Goal: Task Accomplishment & Management: Manage account settings

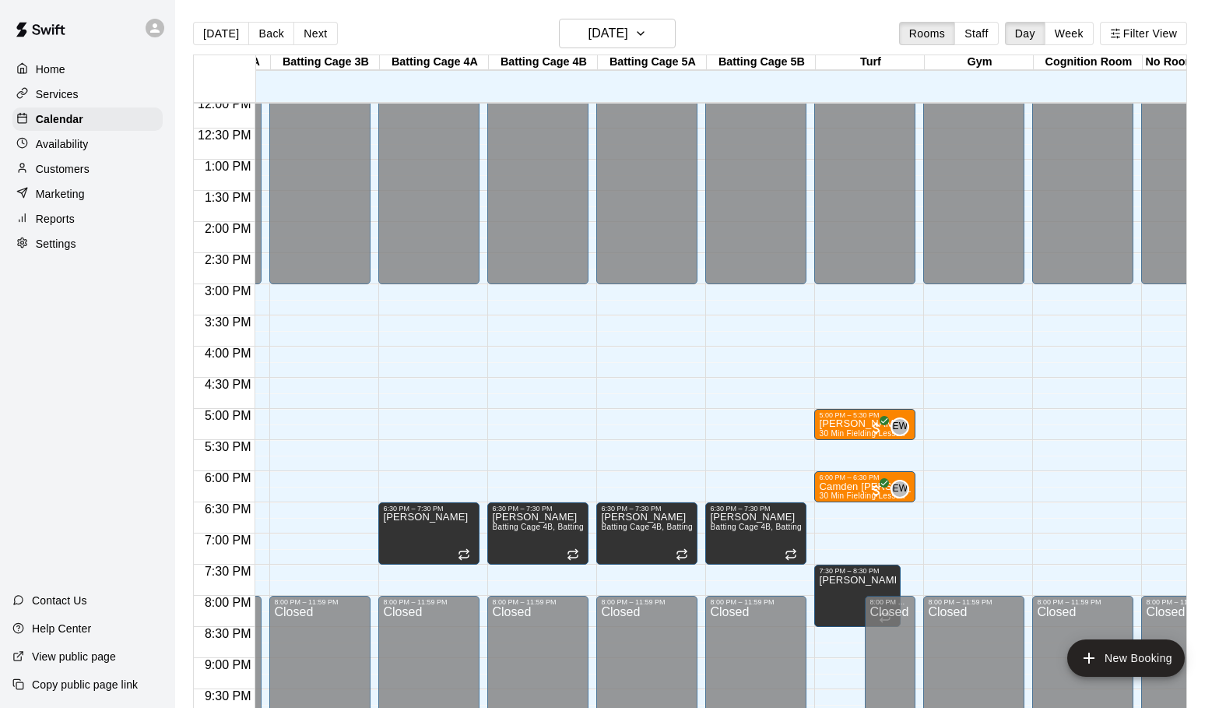
scroll to position [754, 526]
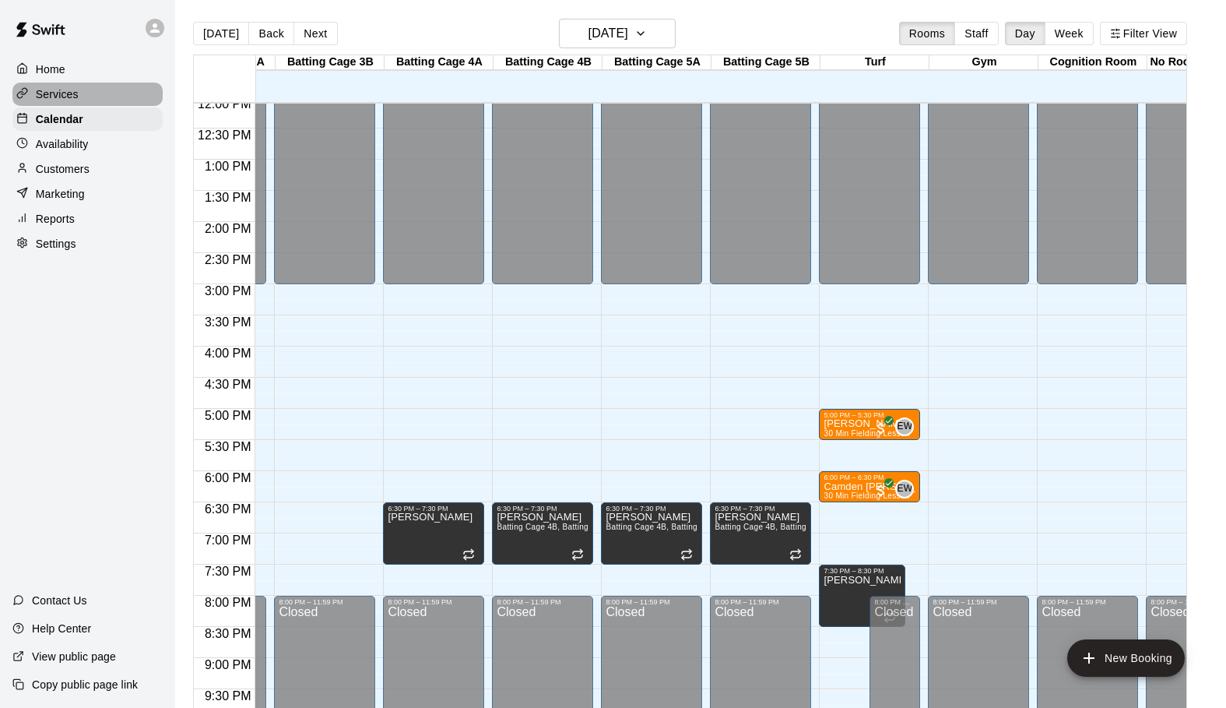
click at [58, 91] on p "Services" at bounding box center [57, 94] width 43 height 16
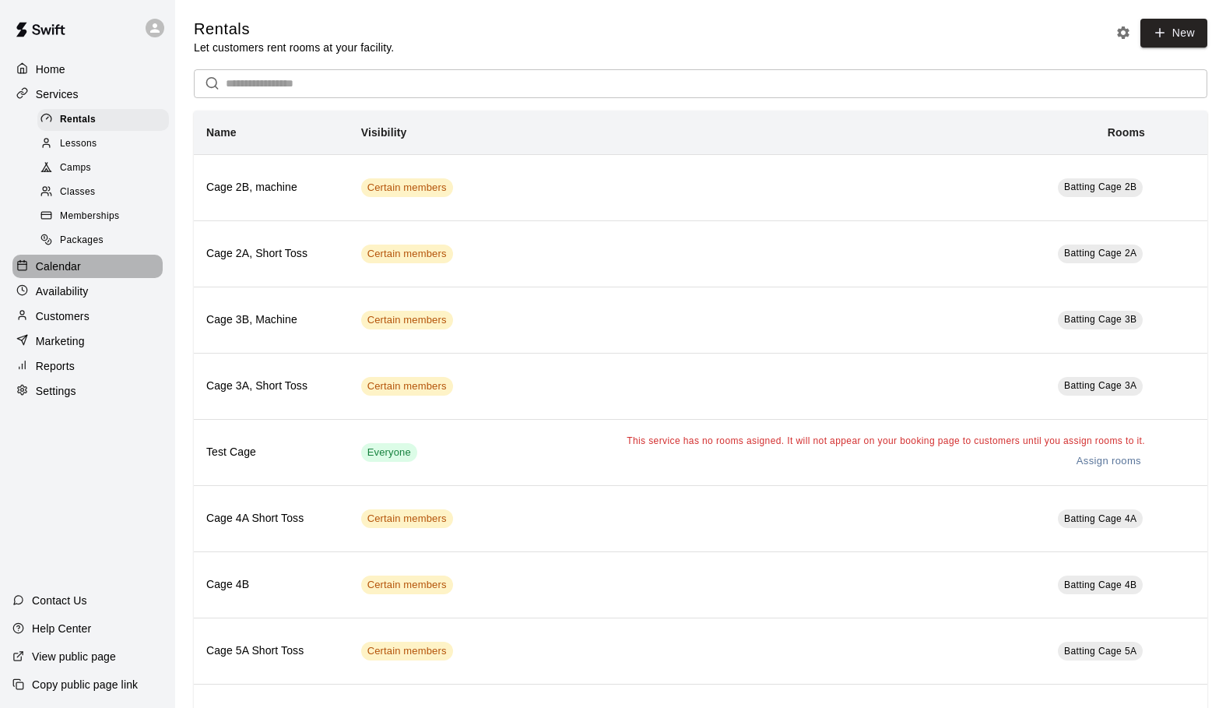
click at [39, 267] on p "Calendar" at bounding box center [58, 266] width 45 height 16
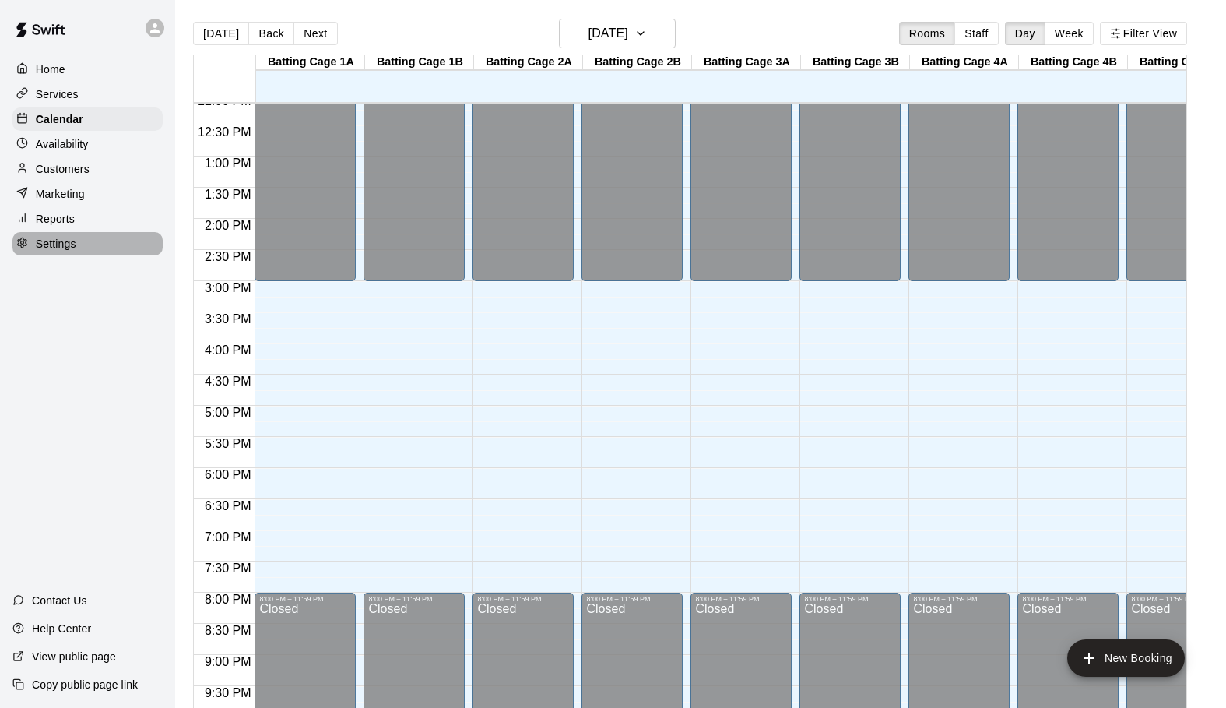
click at [43, 241] on p "Settings" at bounding box center [56, 244] width 40 height 16
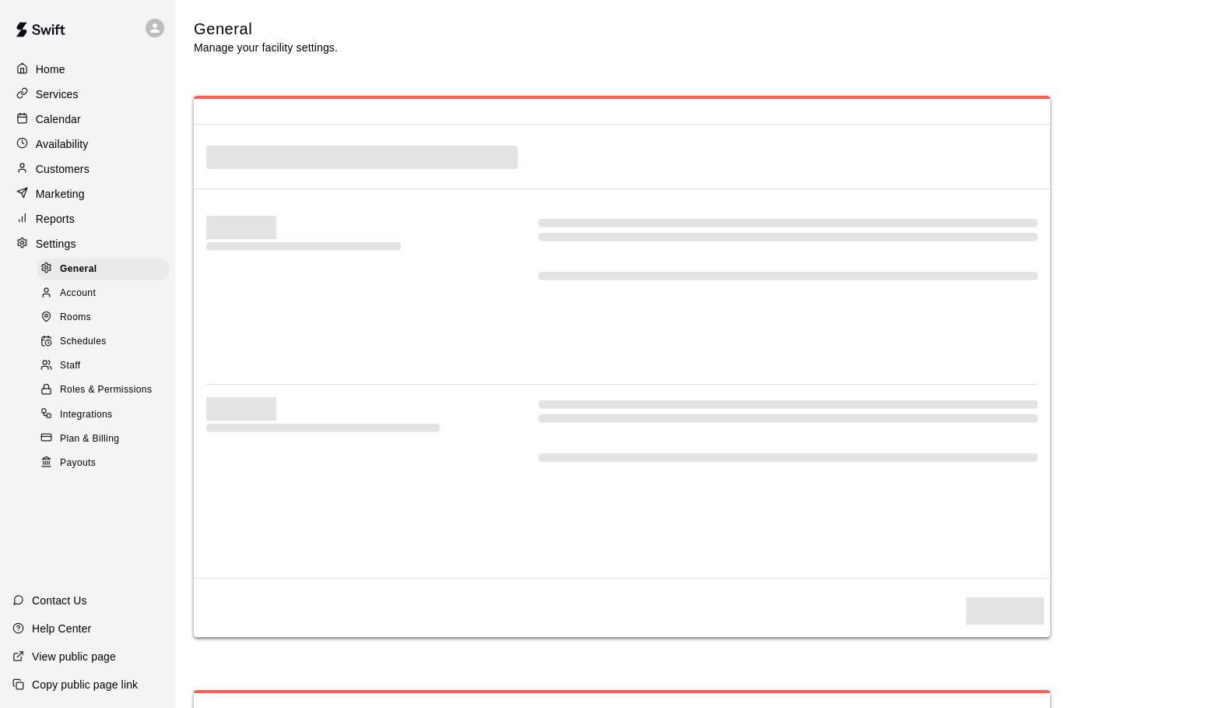
select select "**"
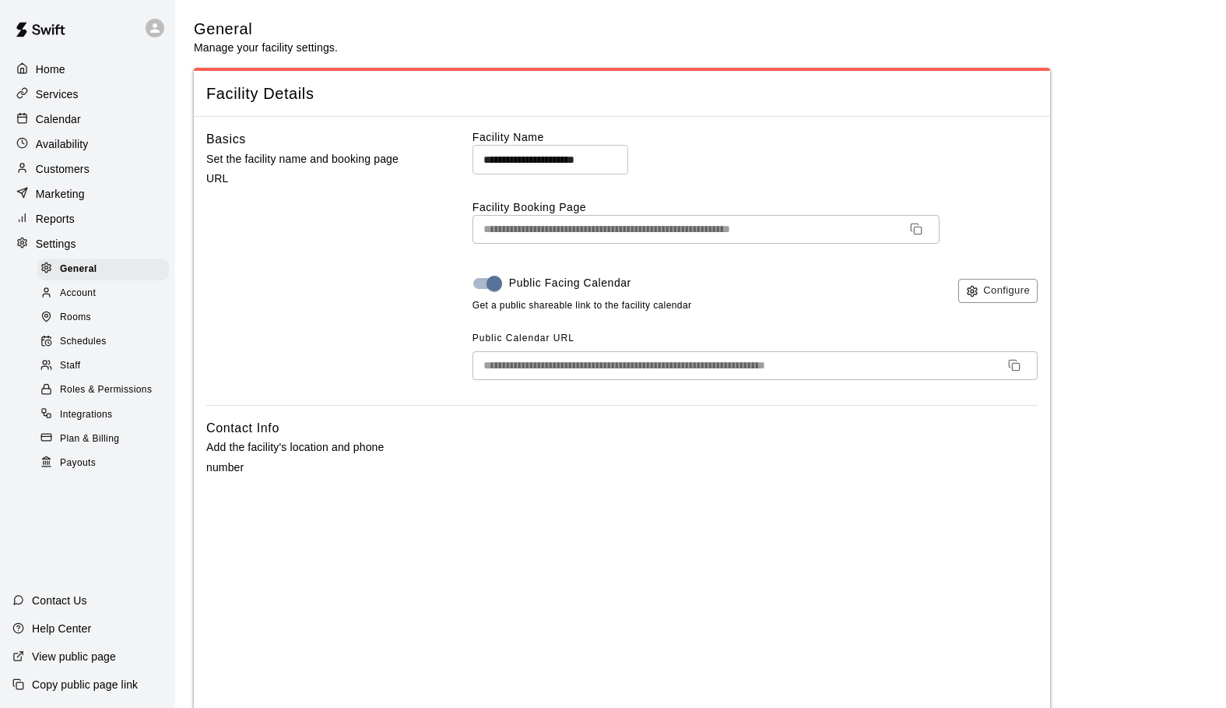
click at [79, 339] on span "Schedules" at bounding box center [83, 342] width 47 height 16
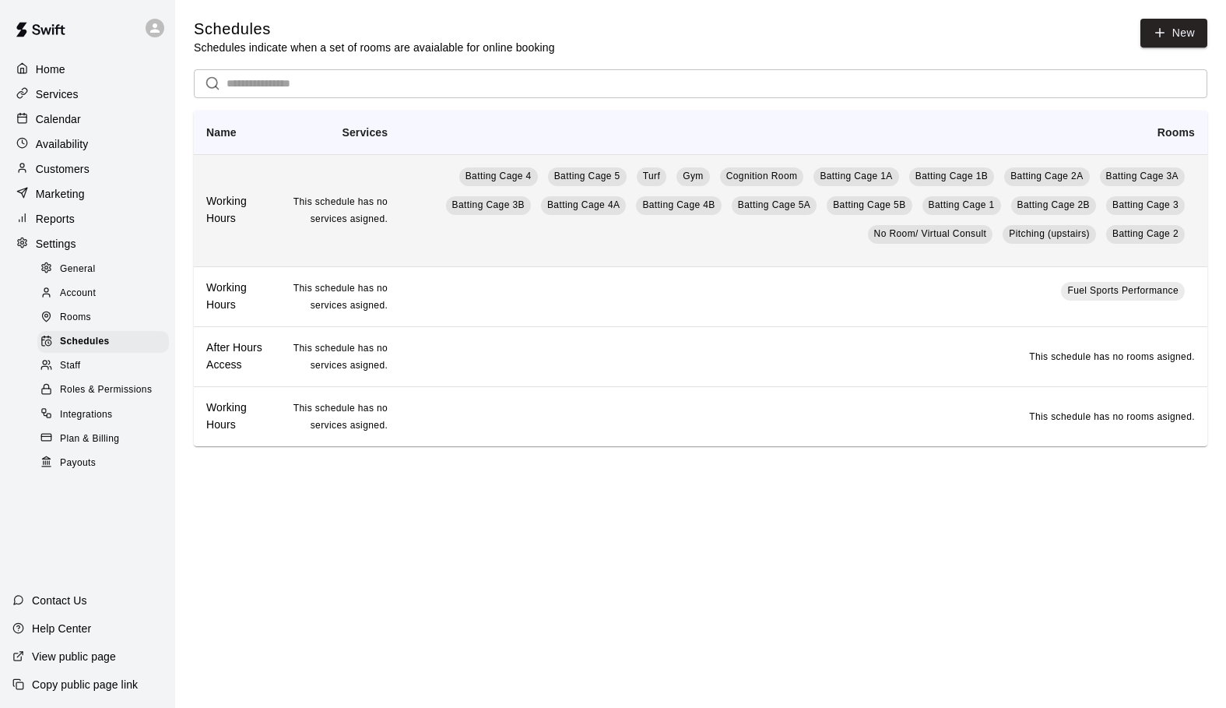
click at [429, 255] on td "Batting Cage 4 Batting Cage 5 Turf Gym Cognition Room Batting Cage 1A Batting C…" at bounding box center [803, 210] width 807 height 112
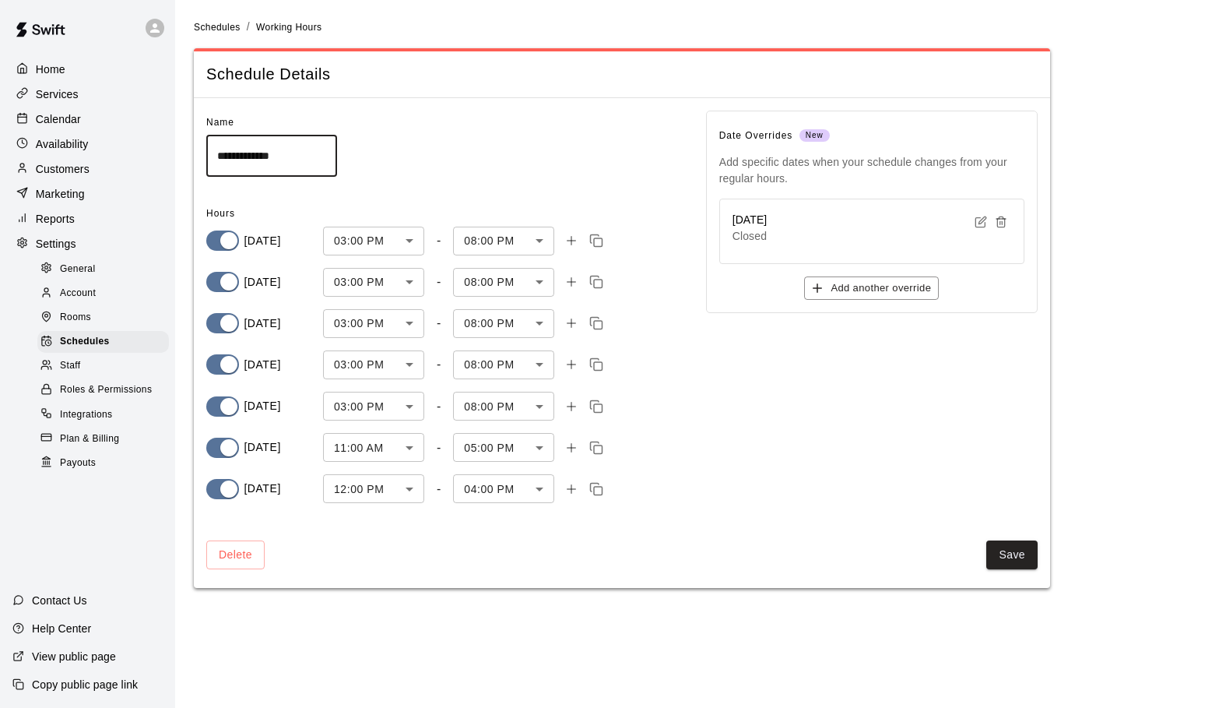
click at [543, 402] on body "**********" at bounding box center [613, 303] width 1226 height 606
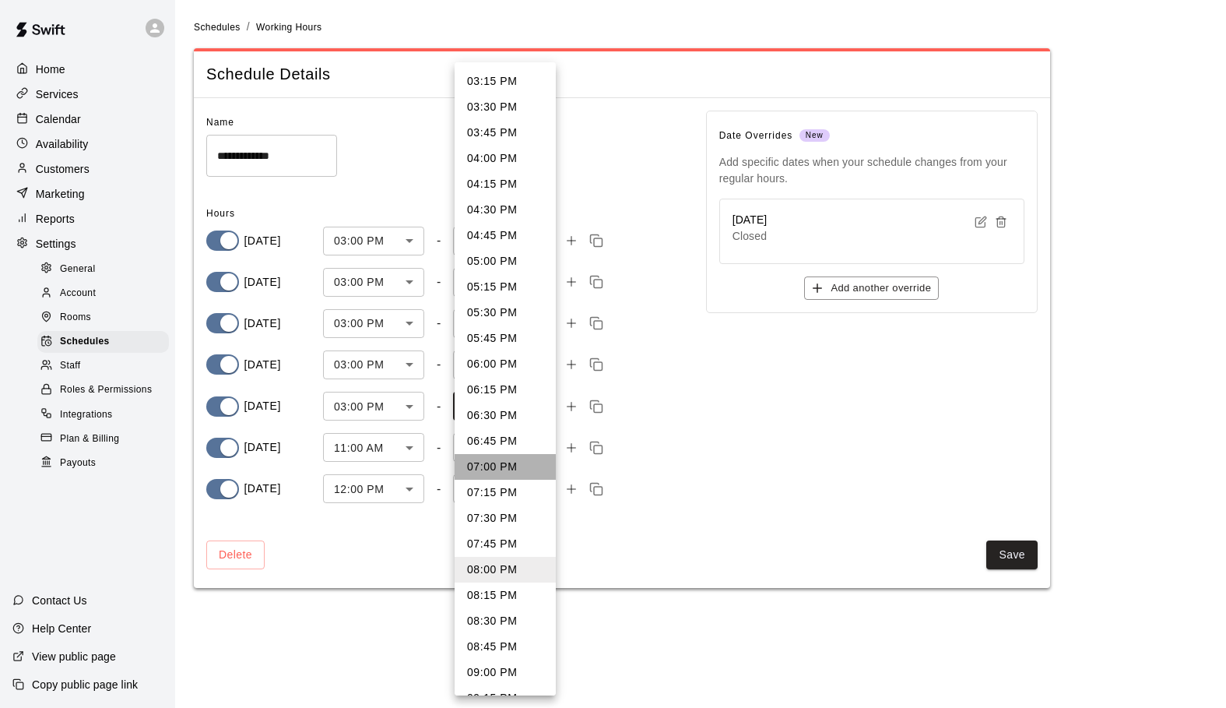
click at [506, 467] on li "07:00 PM" at bounding box center [505, 467] width 101 height 26
type input "****"
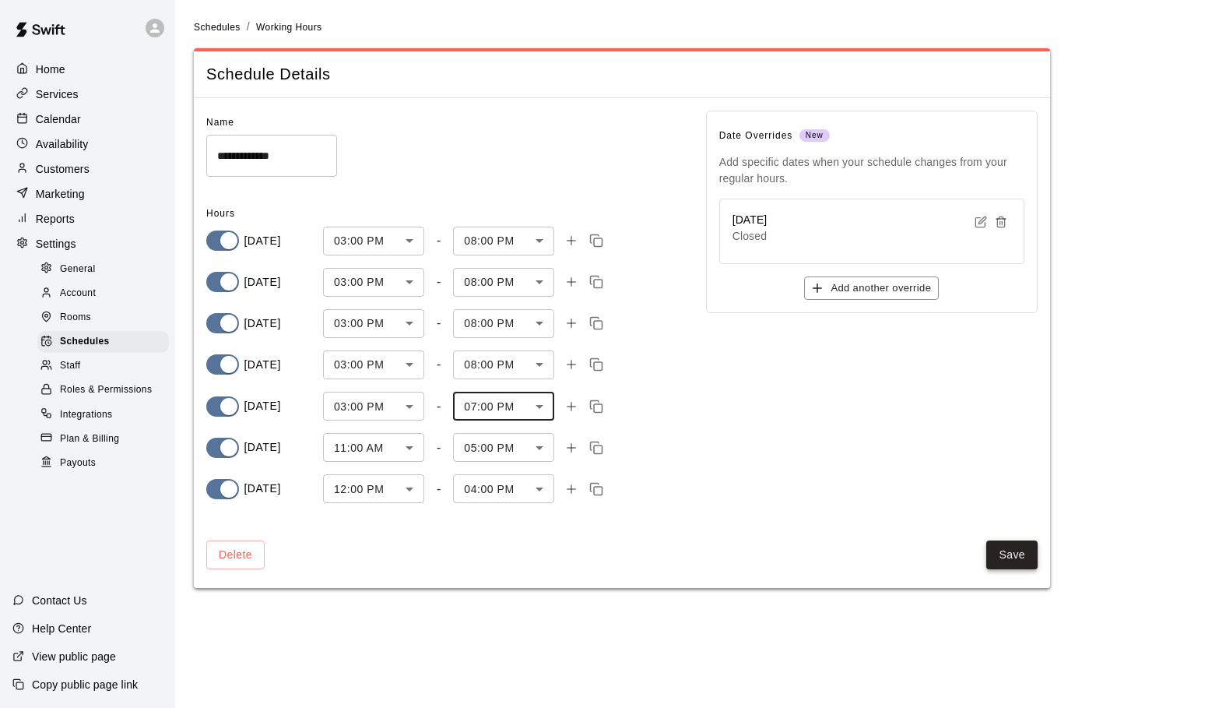
click at [1011, 554] on button "Save" at bounding box center [1011, 554] width 51 height 29
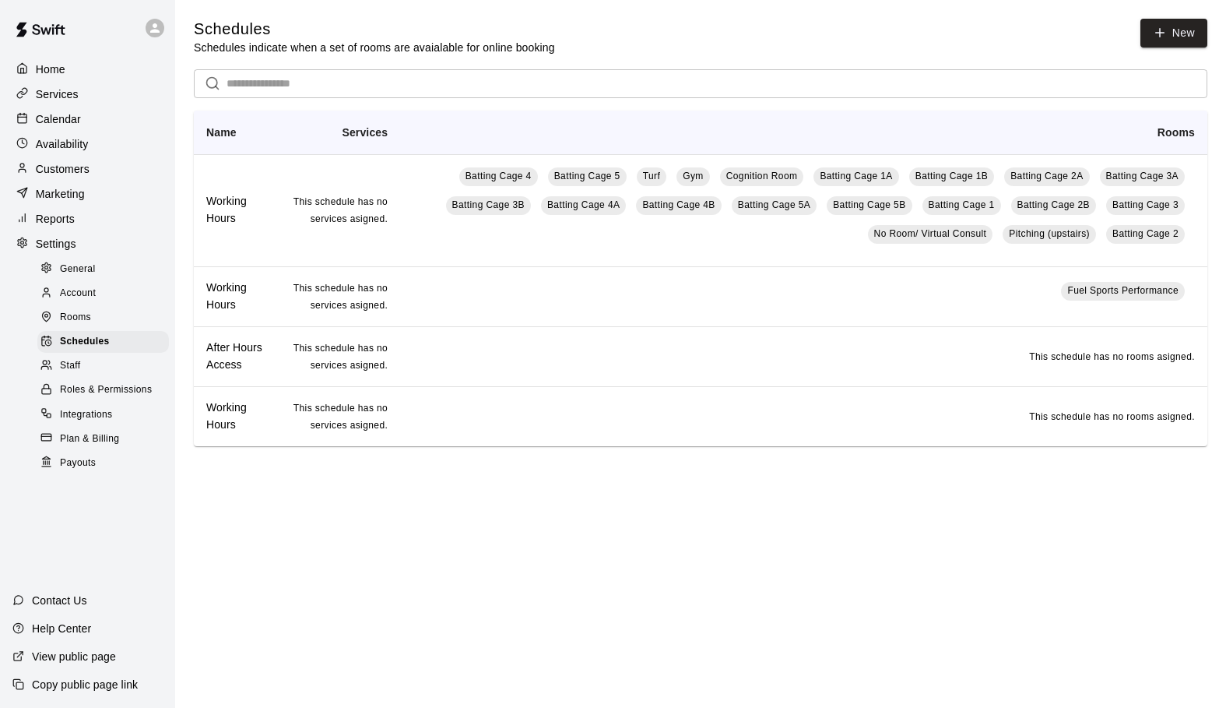
click at [49, 120] on p "Calendar" at bounding box center [58, 119] width 45 height 16
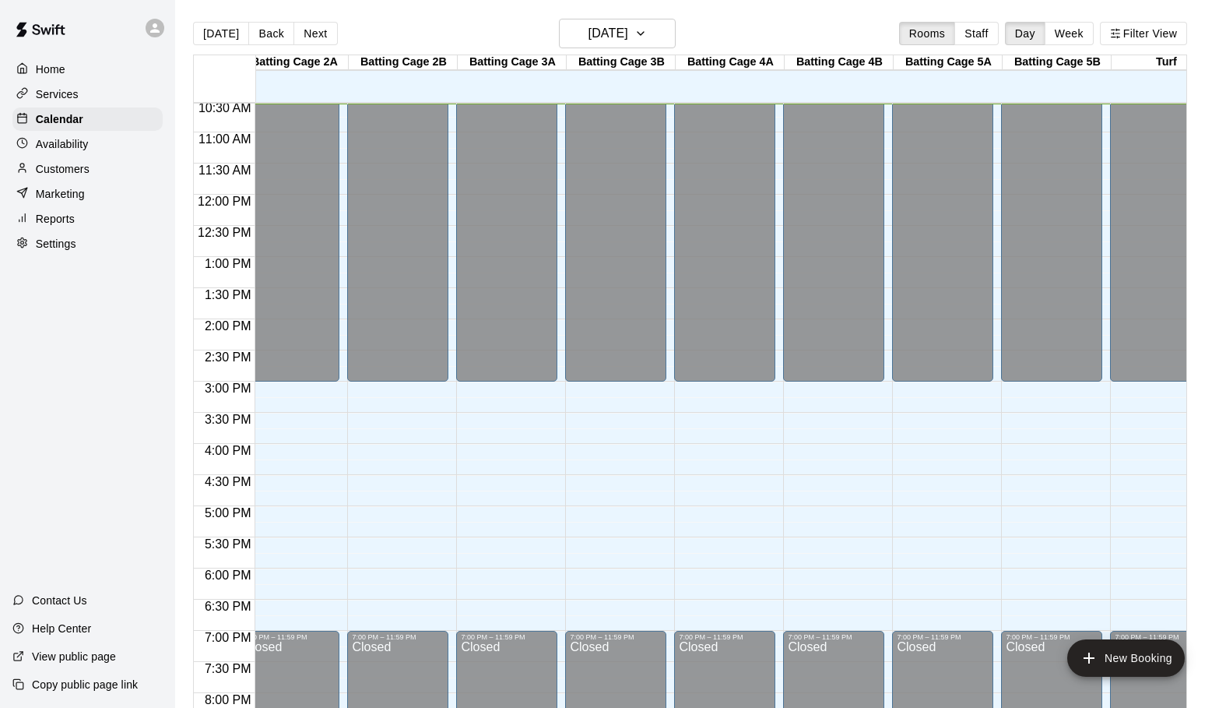
scroll to position [0, 218]
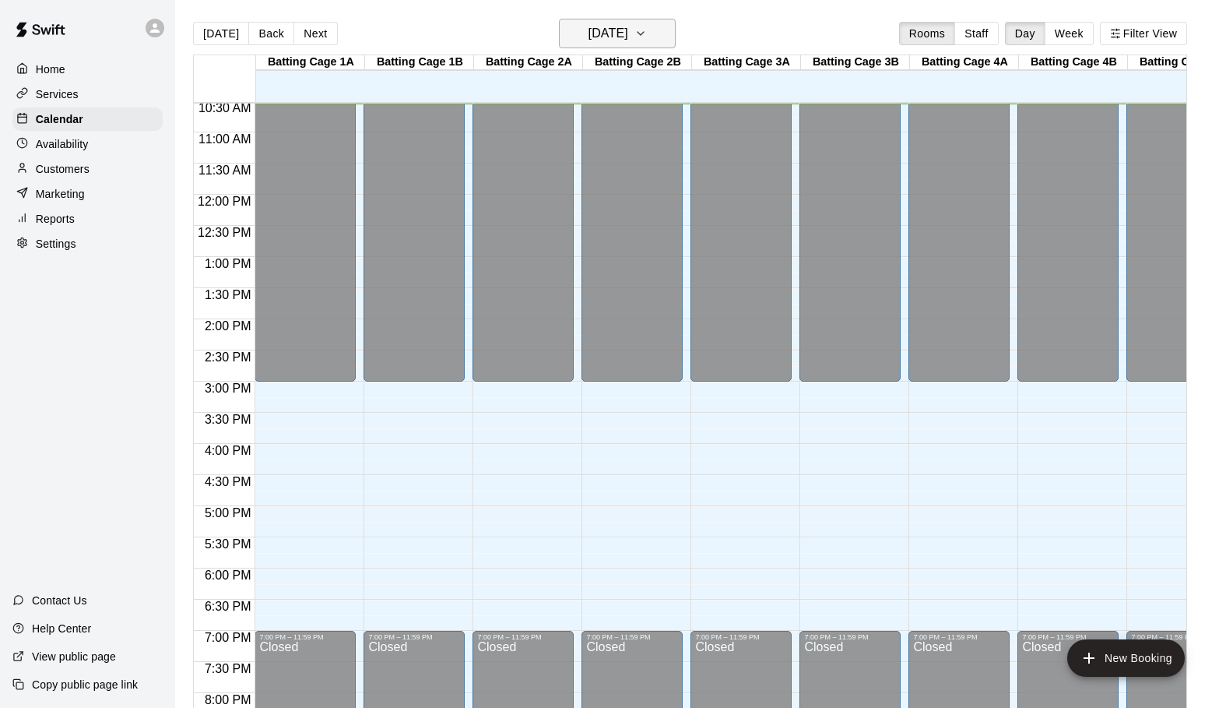
click at [664, 29] on button "[DATE]" at bounding box center [617, 34] width 117 height 30
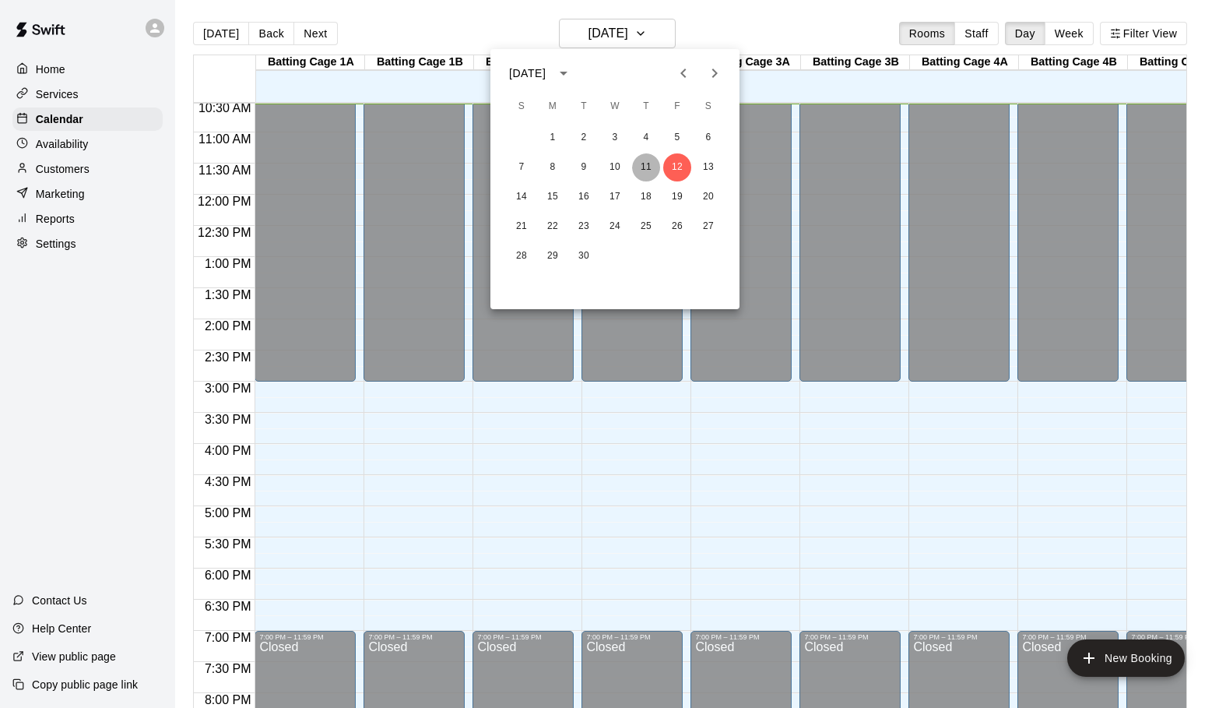
click at [652, 165] on button "11" at bounding box center [646, 167] width 28 height 28
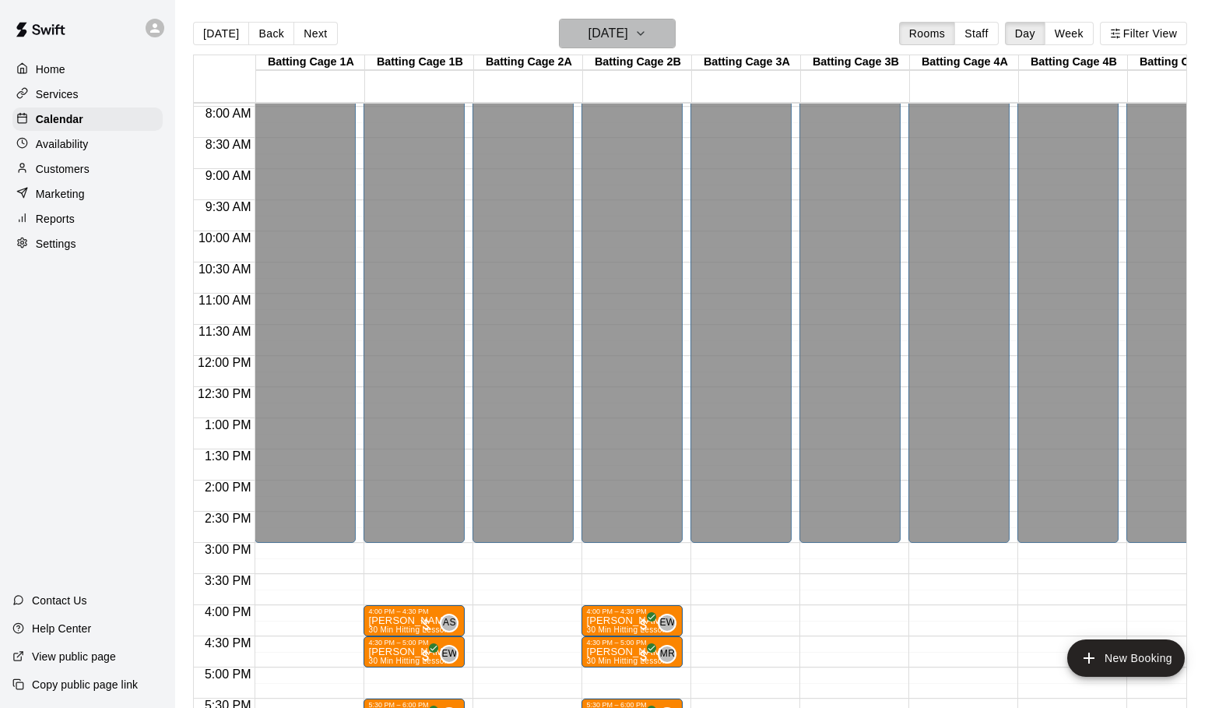
click at [647, 40] on icon "button" at bounding box center [640, 33] width 12 height 19
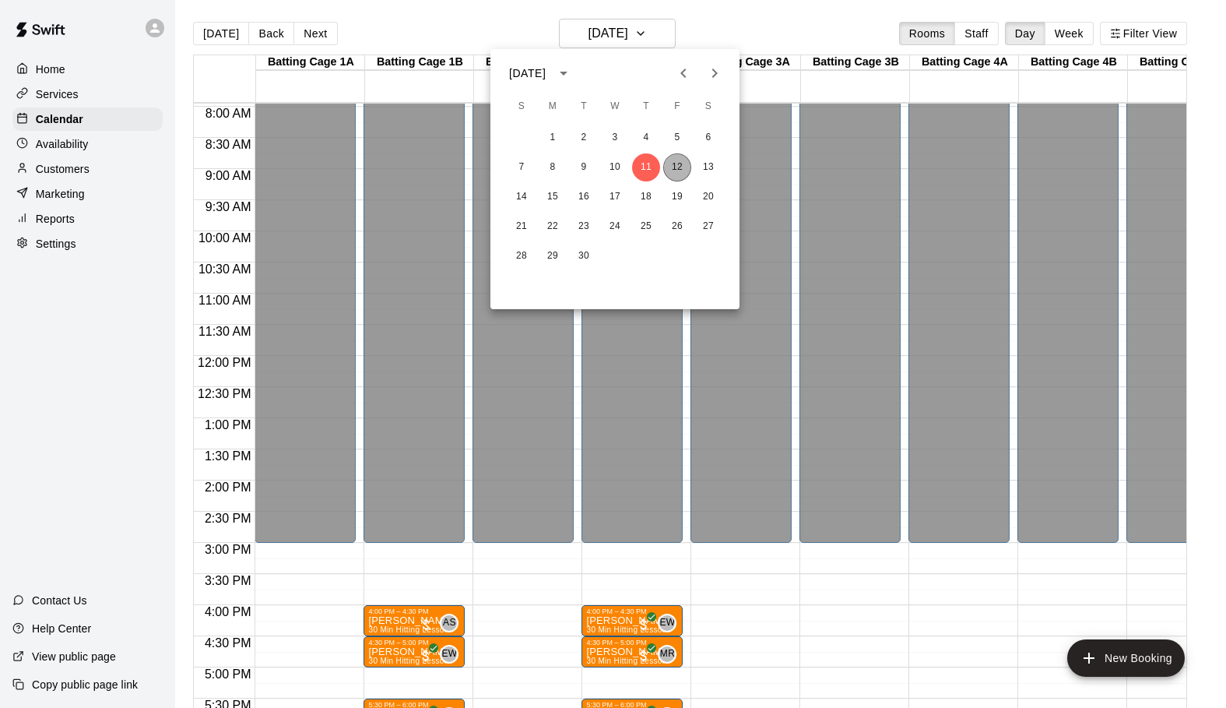
click at [677, 163] on button "12" at bounding box center [677, 167] width 28 height 28
